Goal: Task Accomplishment & Management: Complete application form

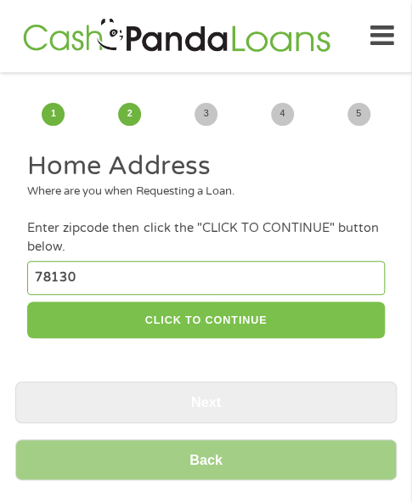
type input "78130"
click at [204, 336] on button "CLICK TO CONTINUE" at bounding box center [205, 320] width 357 height 37
type input "78130"
type input "New Braunfels"
select select "[US_STATE]"
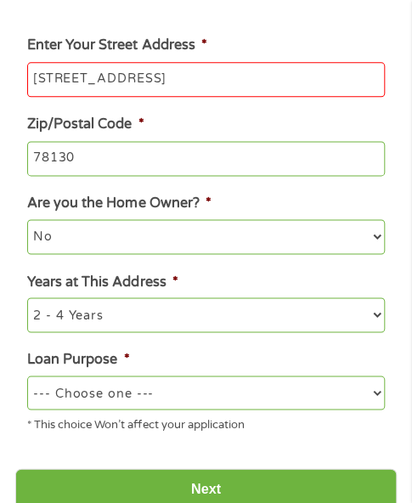
scroll to position [340, 0]
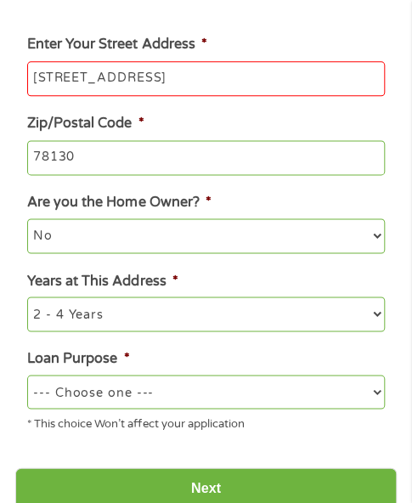
type input "[STREET_ADDRESS]"
click at [236, 399] on select "--- Choose one --- Pay Bills Debt Consolidation Home Improvement Major Purchase…" at bounding box center [205, 392] width 357 height 34
select select "other"
click at [27, 377] on select "--- Choose one --- Pay Bills Debt Consolidation Home Improvement Major Purchase…" at bounding box center [205, 392] width 357 height 34
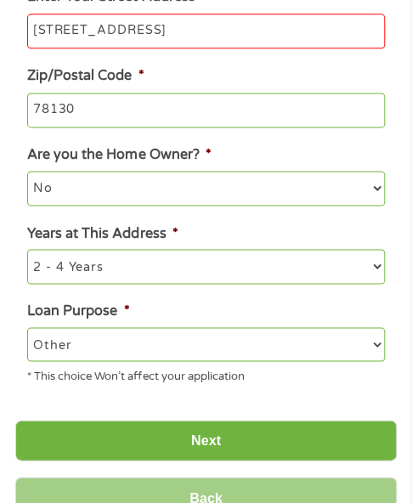
scroll to position [425, 0]
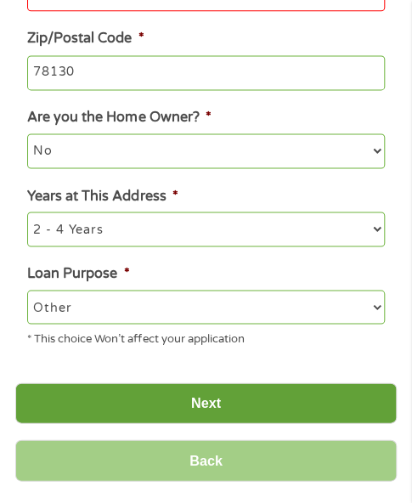
click at [173, 387] on input "Next" at bounding box center [206, 403] width 382 height 42
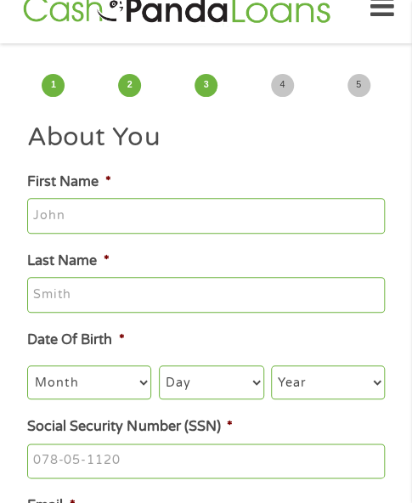
scroll to position [0, 0]
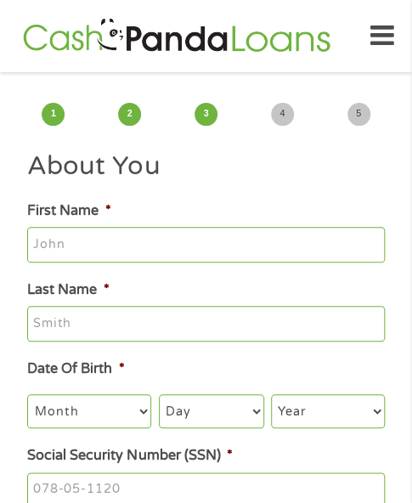
type input "[PERSON_NAME]"
type input "Brown"
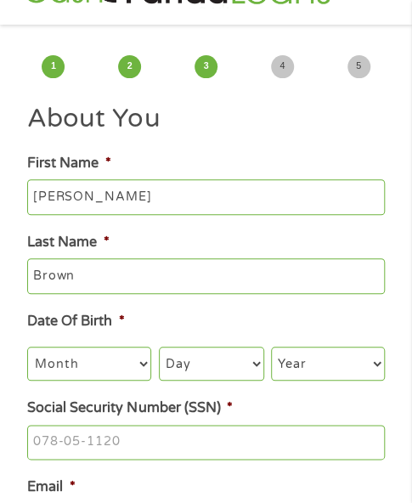
scroll to position [85, 0]
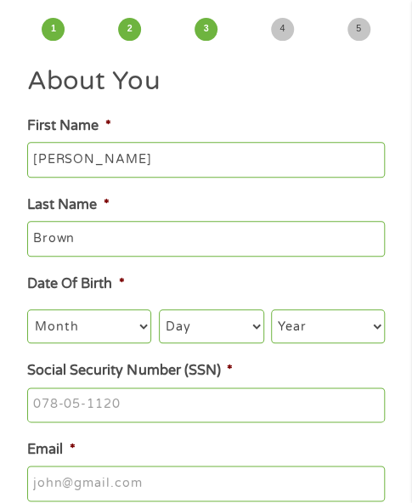
click at [99, 340] on select "Month 1 2 3 4 5 6 7 8 9 10 11 12" at bounding box center [89, 326] width 124 height 34
select select "7"
click at [27, 310] on select "Month 1 2 3 4 5 6 7 8 9 10 11 12" at bounding box center [89, 326] width 124 height 34
click at [218, 347] on ul "About You This field is hidden when viewing the form Title * --- Choose one ---…" at bounding box center [206, 407] width 382 height 684
click at [201, 319] on select "Day 1 2 3 4 5 6 7 8 9 10 11 12 13 14 15 16 17 18 19 20 21 22 23 24 25 26 27 28 …" at bounding box center [211, 326] width 105 height 34
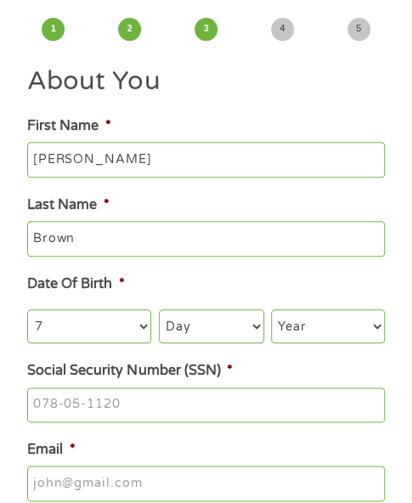
select select "14"
click at [323, 336] on select "Year [DATE] 2006 2005 2004 2003 2002 2001 2000 1999 1998 1997 1996 1995 1994 19…" at bounding box center [328, 326] width 114 height 34
select select "1982"
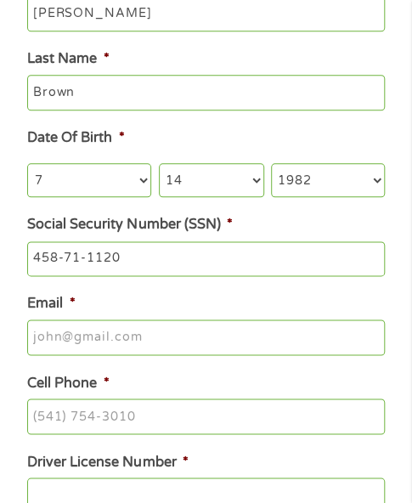
scroll to position [340, 0]
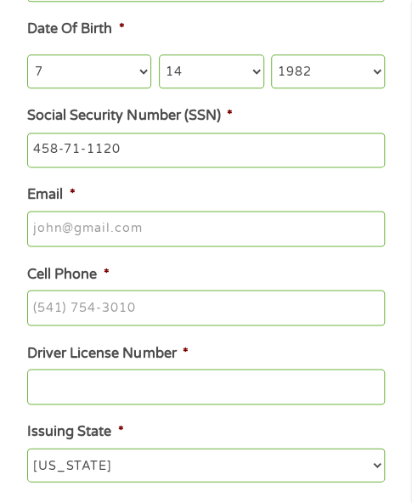
type input "458-71-1120"
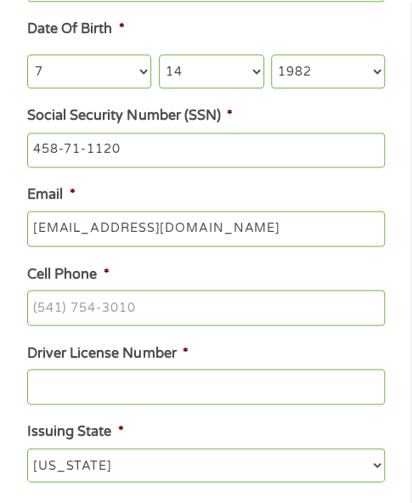
type input "[EMAIL_ADDRESS][DOMAIN_NAME]"
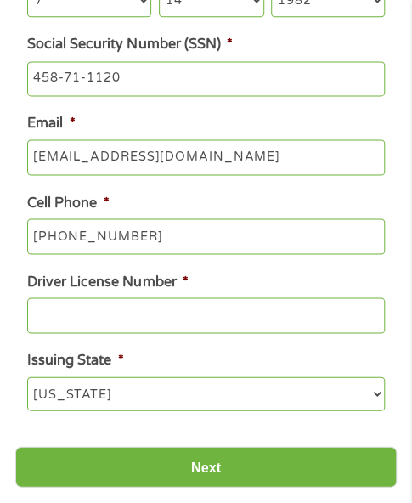
scroll to position [510, 0]
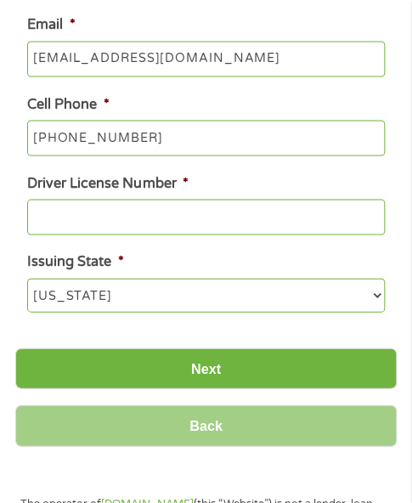
type input "[PHONE_NUMBER]"
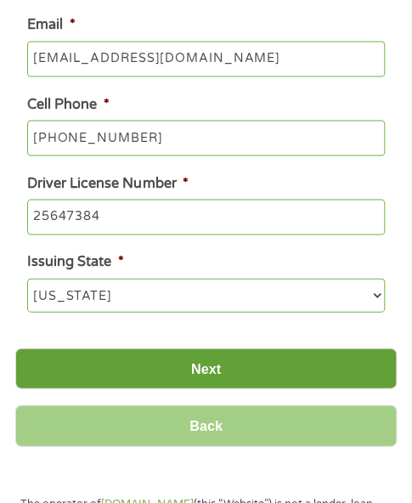
type input "25647384"
click at [146, 365] on input "Next" at bounding box center [206, 369] width 382 height 42
click at [151, 362] on input "Next" at bounding box center [206, 369] width 382 height 42
click at [253, 354] on input "Next" at bounding box center [206, 369] width 382 height 42
click at [254, 354] on input "Next" at bounding box center [206, 369] width 382 height 42
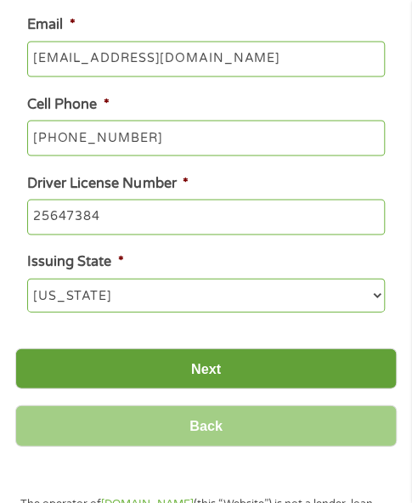
click at [254, 354] on input "Next" at bounding box center [206, 369] width 382 height 42
click at [252, 376] on input "Next" at bounding box center [206, 369] width 382 height 42
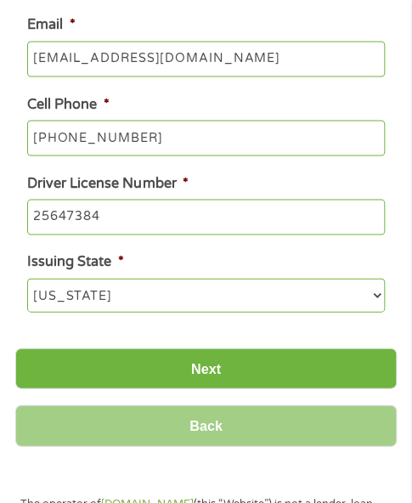
click at [229, 424] on input "Back" at bounding box center [206, 426] width 382 height 42
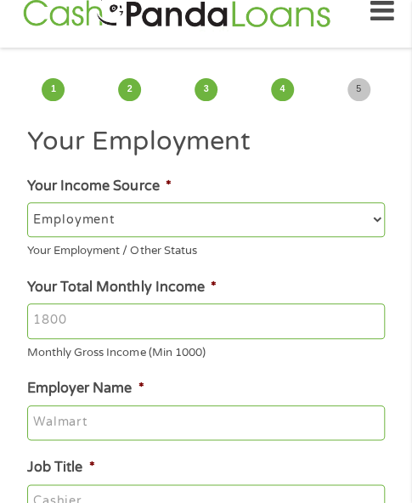
scroll to position [85, 0]
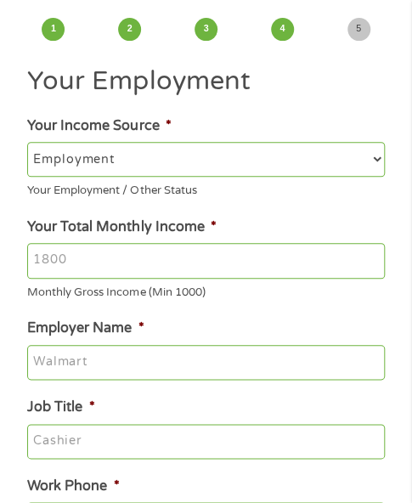
click at [132, 256] on input "Your Total Monthly Income *" at bounding box center [205, 261] width 357 height 36
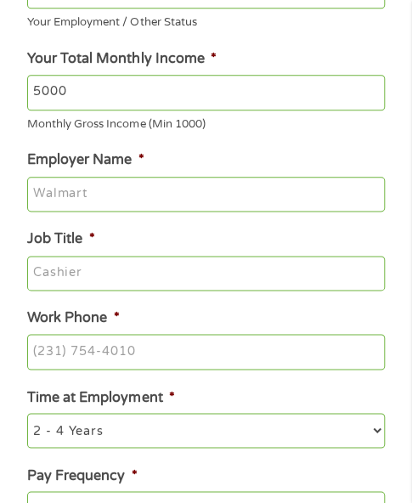
scroll to position [255, 0]
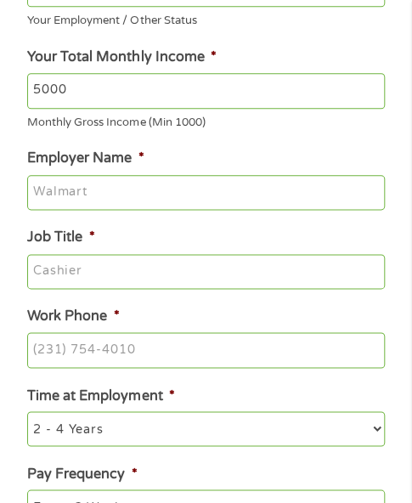
type input "5000"
type input "Minigrip"
click at [187, 276] on input "Job Title *" at bounding box center [205, 272] width 357 height 36
type input "Manager"
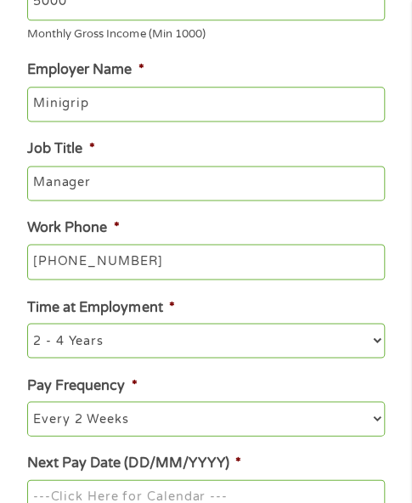
scroll to position [425, 0]
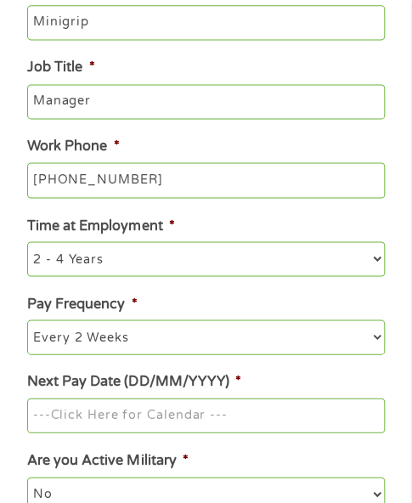
type input "[PHONE_NUMBER]"
click at [208, 341] on select "--- Choose one --- Every 2 Weeks Every Week Monthly Semi-Monthly" at bounding box center [205, 337] width 357 height 34
click at [218, 331] on select "--- Choose one --- Every 2 Weeks Every Week Monthly Semi-Monthly" at bounding box center [205, 337] width 357 height 34
click at [211, 404] on input "Next Pay Date (DD/MM/YYYY) *" at bounding box center [205, 416] width 357 height 36
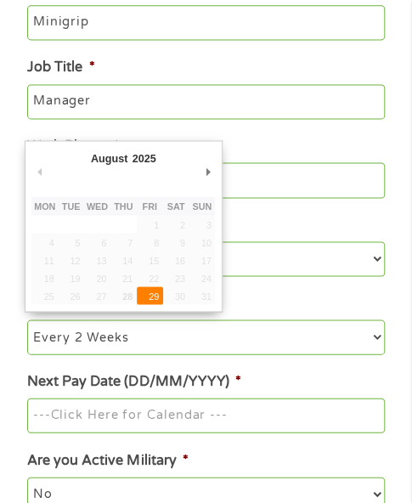
type input "[DATE]"
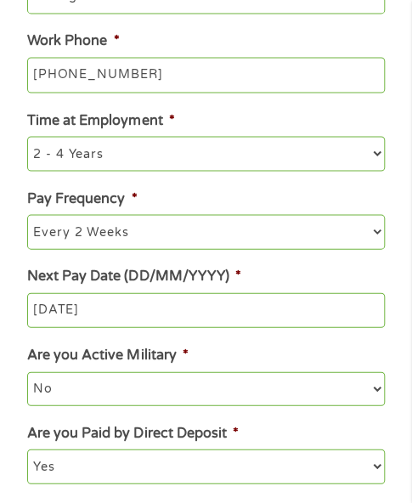
scroll to position [680, 0]
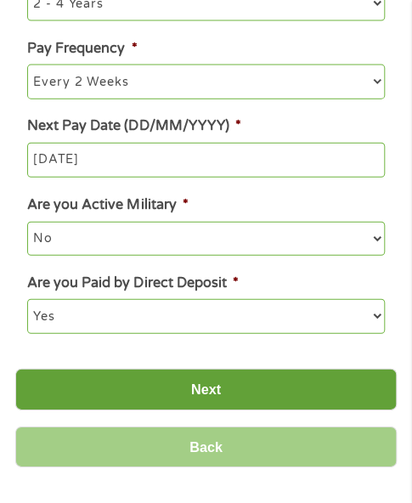
click at [197, 385] on input "Next" at bounding box center [206, 390] width 382 height 42
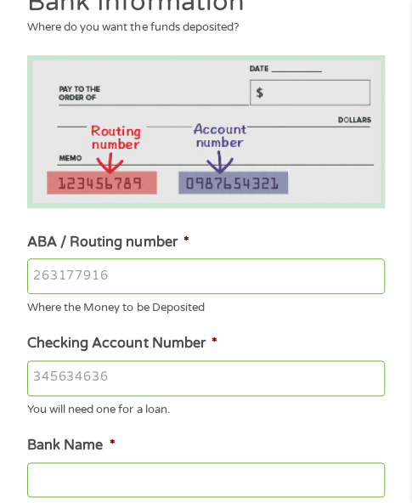
scroll to position [170, 0]
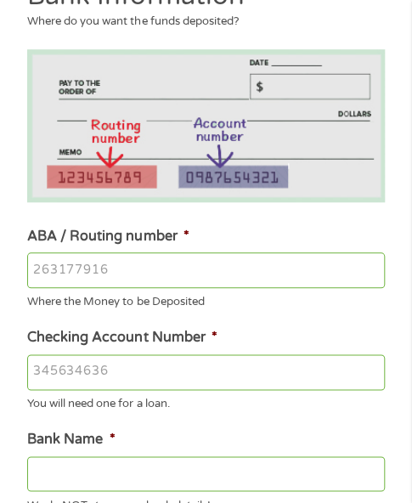
type input "043000096"
type input "8590986418"
click at [258, 266] on input "043000096" at bounding box center [205, 270] width 357 height 36
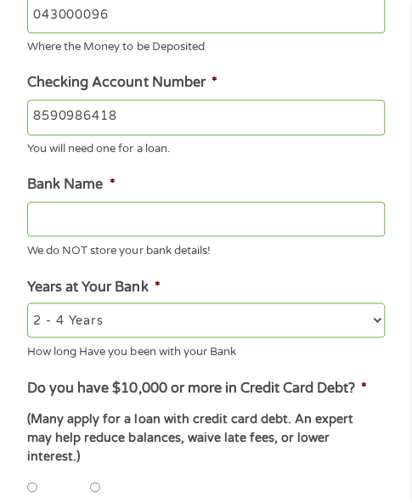
type input "PNC BANK NATIONAL ASSOCIATION"
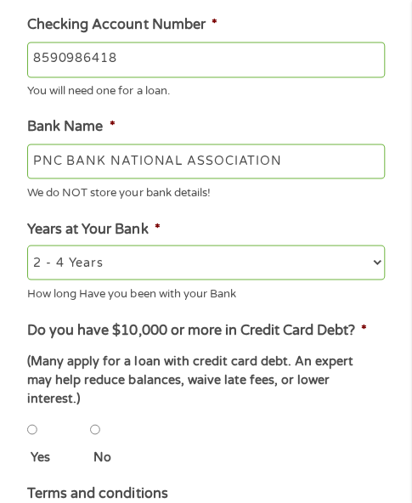
scroll to position [510, 0]
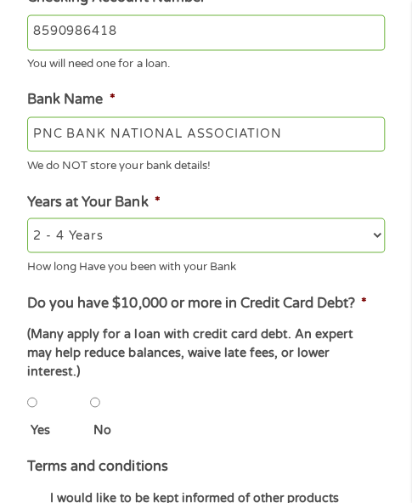
type input "043000096"
click at [108, 392] on li "No" at bounding box center [120, 412] width 61 height 54
click at [98, 386] on input "No" at bounding box center [95, 402] width 10 height 34
radio input "true"
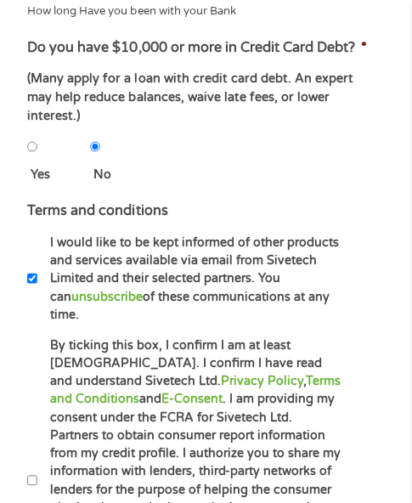
click at [118, 424] on label "By ticking this box, I confirm I am at least [DEMOGRAPHIC_DATA]. I confirm I ha…" at bounding box center [188, 481] width 303 height 289
click at [37, 463] on input "By ticking this box, I confirm I am at least [DEMOGRAPHIC_DATA]. I confirm I ha…" at bounding box center [32, 480] width 10 height 34
checkbox input "true"
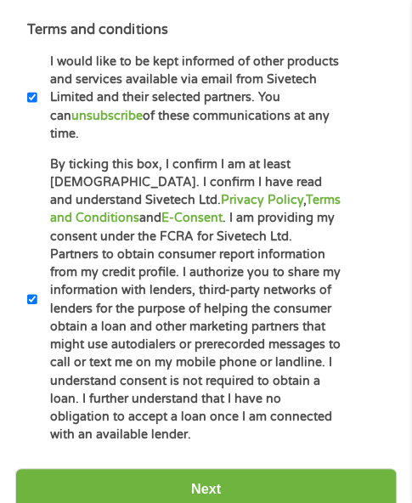
scroll to position [1020, 0]
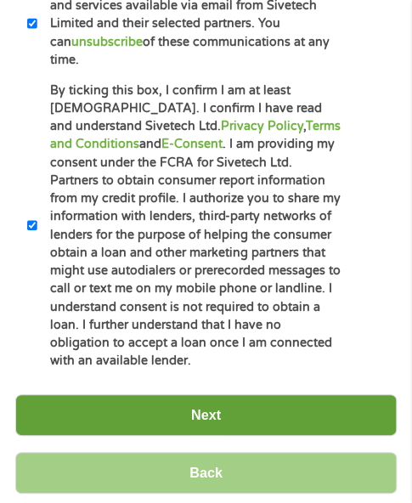
click at [220, 394] on input "Next" at bounding box center [206, 415] width 382 height 42
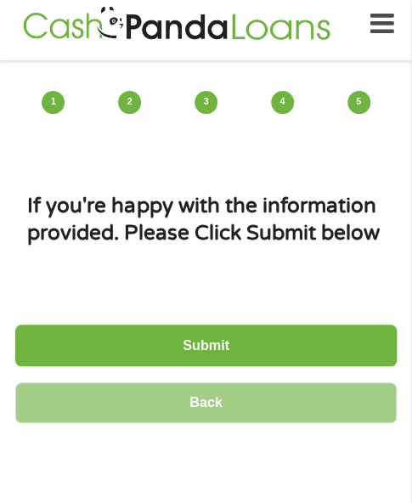
scroll to position [0, 0]
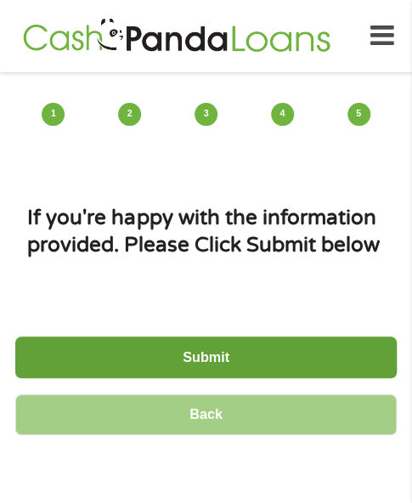
click at [219, 341] on input "Submit" at bounding box center [206, 358] width 382 height 42
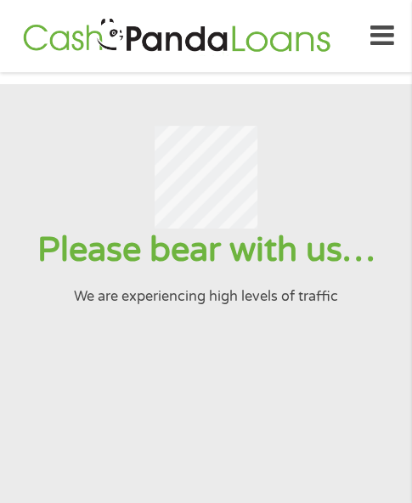
click at [132, 357] on section "Please bear with us… We are experiencing high levels of traffic" at bounding box center [206, 371] width 412 height 574
